Goal: Information Seeking & Learning: Learn about a topic

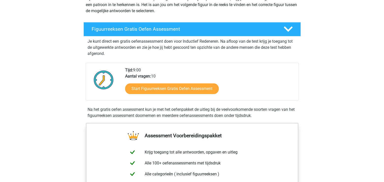
scroll to position [76, 0]
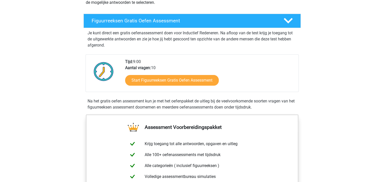
click at [180, 89] on div "Start Figuurreeksen Gratis Oefen Assessment" at bounding box center [209, 81] width 169 height 21
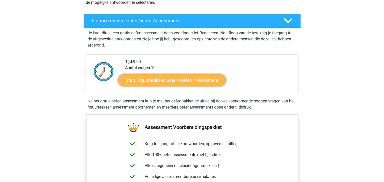
click at [180, 82] on link "Start Figuurreeksen Gratis Oefen Assessment" at bounding box center [172, 80] width 108 height 12
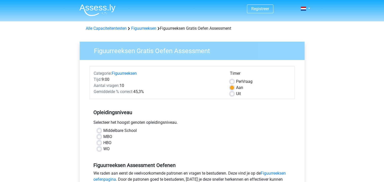
click at [107, 141] on label "HBO" at bounding box center [107, 143] width 8 height 6
click at [101, 141] on input "HBO" at bounding box center [99, 142] width 4 height 5
radio input "true"
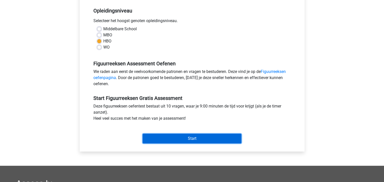
click at [166, 134] on input "Start" at bounding box center [192, 139] width 99 height 10
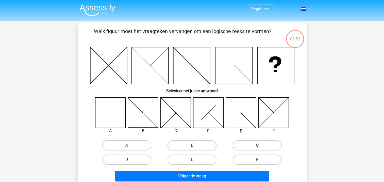
click at [114, 115] on icon at bounding box center [110, 112] width 30 height 30
click at [107, 106] on icon at bounding box center [110, 112] width 30 height 30
click at [124, 145] on label "A" at bounding box center [126, 145] width 49 height 10
click at [127, 145] on input "A" at bounding box center [128, 146] width 3 height 3
radio input "true"
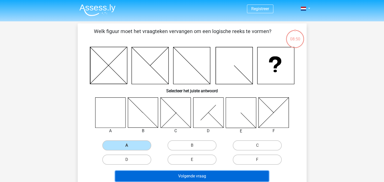
click at [178, 173] on button "Volgende vraag" at bounding box center [192, 176] width 154 height 11
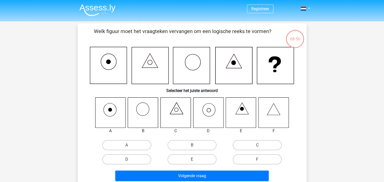
scroll to position [23, 0]
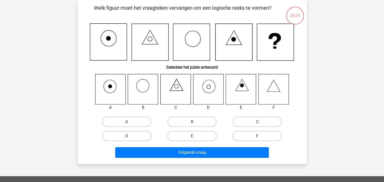
click at [215, 89] on icon at bounding box center [208, 89] width 30 height 30
click at [124, 138] on label "D" at bounding box center [126, 136] width 49 height 10
click at [127, 138] on input "D" at bounding box center [128, 137] width 3 height 3
radio input "true"
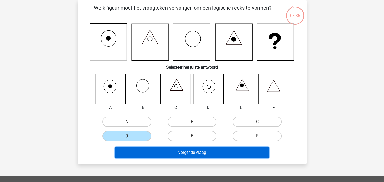
click at [173, 151] on button "Volgende vraag" at bounding box center [192, 152] width 154 height 11
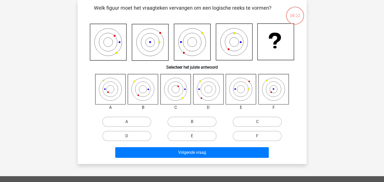
click at [246, 81] on icon at bounding box center [241, 89] width 30 height 30
click at [194, 135] on label "E" at bounding box center [192, 136] width 49 height 10
click at [194, 136] on input "E" at bounding box center [193, 137] width 3 height 3
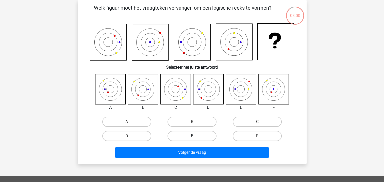
radio input "true"
click at [198, 161] on div "Welk figuur moet het vraagteken vervangen om een logische reeks te vormen? Sele…" at bounding box center [192, 82] width 229 height 164
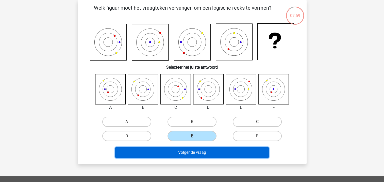
click at [198, 156] on button "Volgende vraag" at bounding box center [192, 152] width 154 height 11
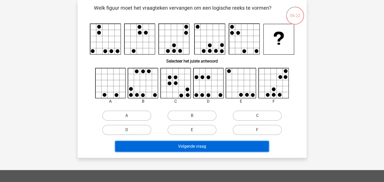
click at [201, 145] on button "Volgende vraag" at bounding box center [192, 146] width 154 height 11
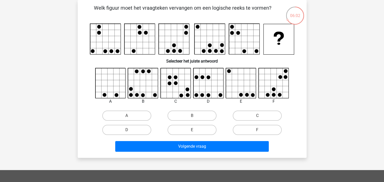
click at [215, 91] on icon at bounding box center [209, 83] width 30 height 30
click at [133, 130] on label "D" at bounding box center [126, 130] width 49 height 10
click at [130, 130] on input "D" at bounding box center [128, 131] width 3 height 3
radio input "true"
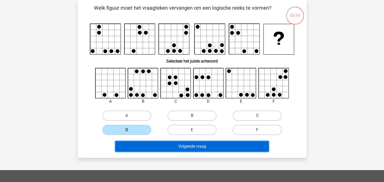
click at [176, 142] on button "Volgende vraag" at bounding box center [192, 146] width 154 height 11
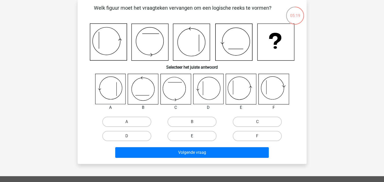
click at [189, 135] on label "E" at bounding box center [192, 136] width 49 height 10
click at [192, 136] on input "E" at bounding box center [193, 137] width 3 height 3
radio input "true"
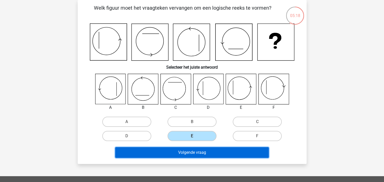
click at [196, 150] on button "Volgende vraag" at bounding box center [192, 152] width 154 height 11
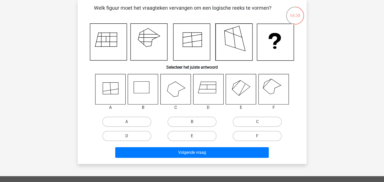
click at [266, 82] on icon at bounding box center [274, 89] width 30 height 30
click at [262, 136] on label "F" at bounding box center [257, 136] width 49 height 10
click at [261, 136] on input "F" at bounding box center [259, 137] width 3 height 3
radio input "true"
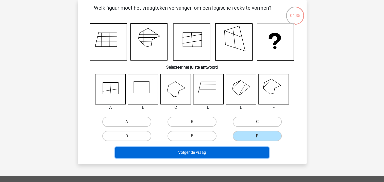
click at [251, 147] on button "Volgende vraag" at bounding box center [192, 152] width 154 height 11
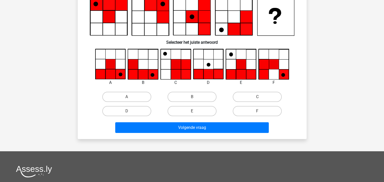
scroll to position [0, 0]
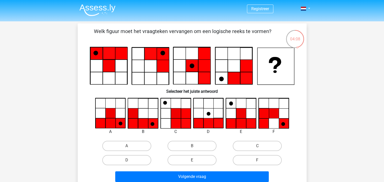
click at [252, 119] on icon at bounding box center [251, 123] width 10 height 10
click at [206, 161] on label "E" at bounding box center [192, 160] width 49 height 10
click at [195, 161] on input "E" at bounding box center [193, 161] width 3 height 3
radio input "true"
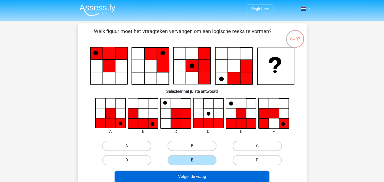
click at [207, 177] on button "Volgende vraag" at bounding box center [192, 176] width 154 height 11
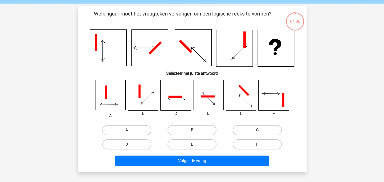
scroll to position [23, 0]
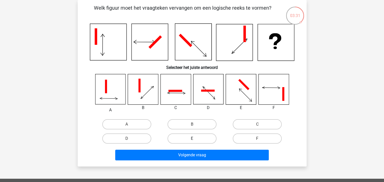
click at [199, 135] on label "E" at bounding box center [192, 138] width 49 height 10
click at [195, 138] on input "E" at bounding box center [193, 139] width 3 height 3
radio input "true"
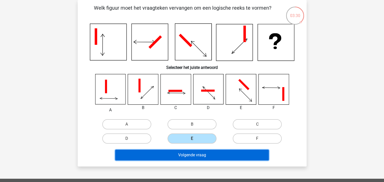
click at [201, 153] on button "Volgende vraag" at bounding box center [192, 155] width 154 height 11
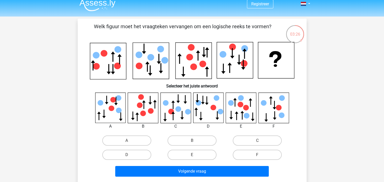
scroll to position [0, 0]
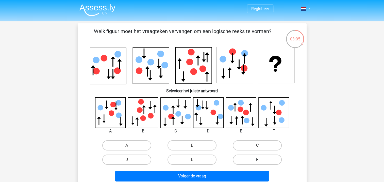
drag, startPoint x: 268, startPoint y: 159, endPoint x: 263, endPoint y: 161, distance: 5.8
click at [268, 159] on label "F" at bounding box center [257, 159] width 49 height 10
click at [261, 159] on input "F" at bounding box center [259, 160] width 3 height 3
radio input "true"
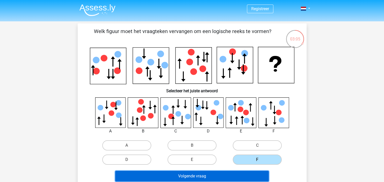
click at [219, 174] on button "Volgende vraag" at bounding box center [192, 176] width 154 height 11
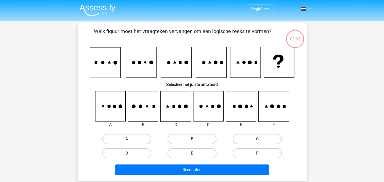
scroll to position [23, 0]
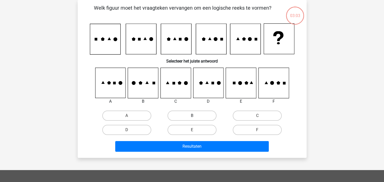
click at [211, 117] on label "B" at bounding box center [192, 115] width 49 height 10
click at [195, 117] on input "B" at bounding box center [193, 117] width 3 height 3
radio input "true"
click at [206, 139] on div "Resultaten" at bounding box center [192, 145] width 213 height 17
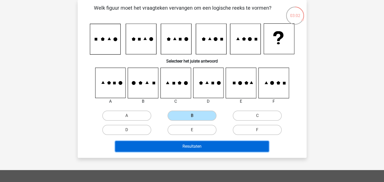
click at [205, 145] on button "Resultaten" at bounding box center [192, 146] width 154 height 11
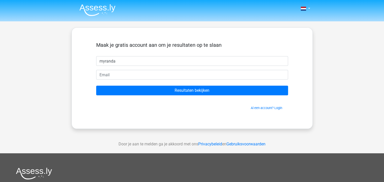
type input "myranda"
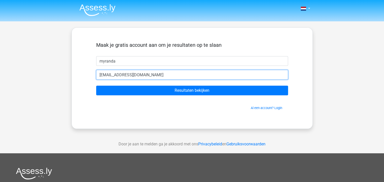
type input "[EMAIL_ADDRESS][DOMAIN_NAME]"
click at [96, 86] on input "Resultaten bekijken" at bounding box center [192, 91] width 192 height 10
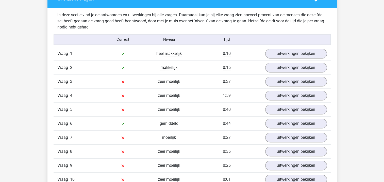
scroll to position [406, 0]
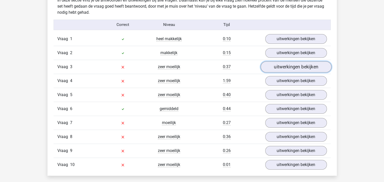
click at [294, 61] on link "uitwerkingen bekijken" at bounding box center [296, 66] width 71 height 11
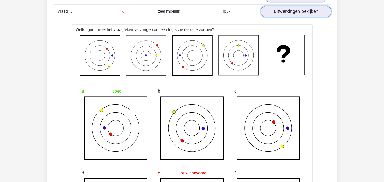
scroll to position [457, 0]
